Goal: Find specific page/section: Find specific page/section

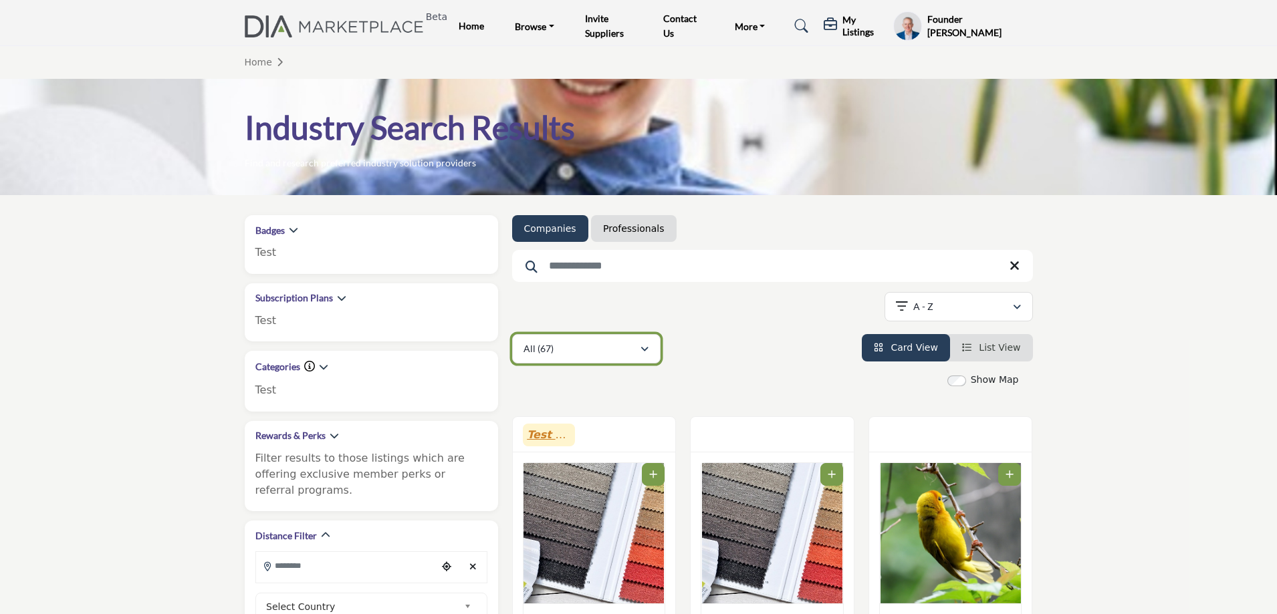
click at [593, 352] on div "All (67)" at bounding box center [581, 349] width 116 height 16
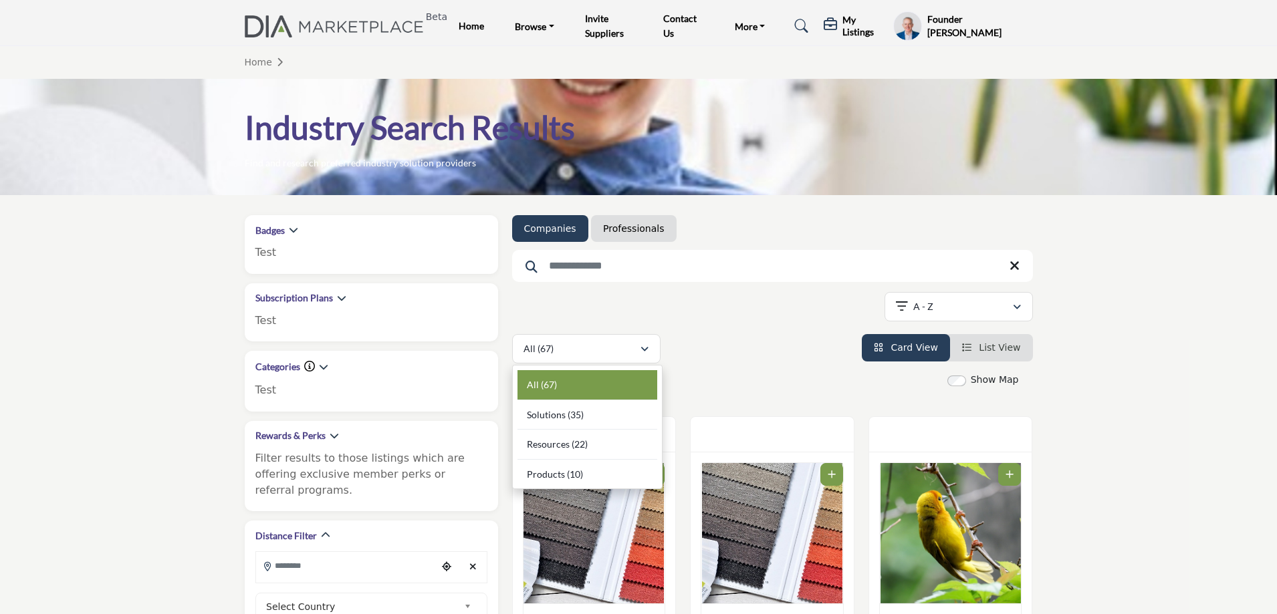
click at [627, 231] on link "Professionals" at bounding box center [633, 228] width 61 height 13
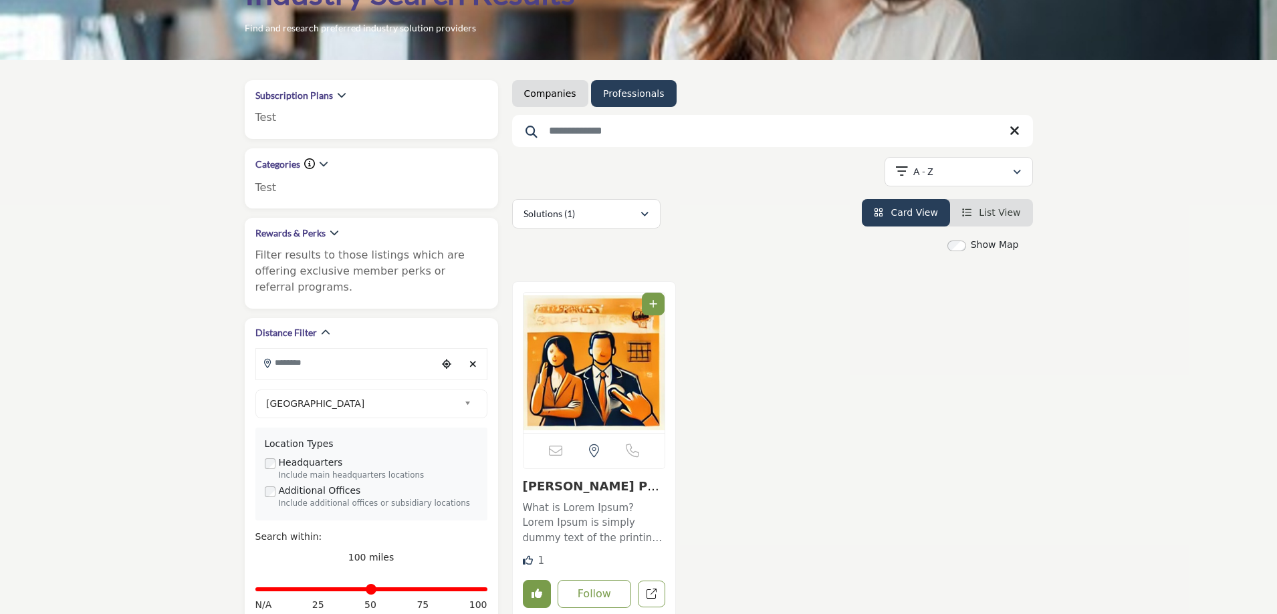
scroll to position [134, 0]
